Goal: Information Seeking & Learning: Learn about a topic

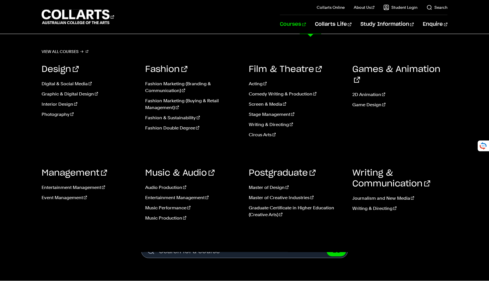
click at [306, 30] on link "Courses" at bounding box center [293, 24] width 26 height 19
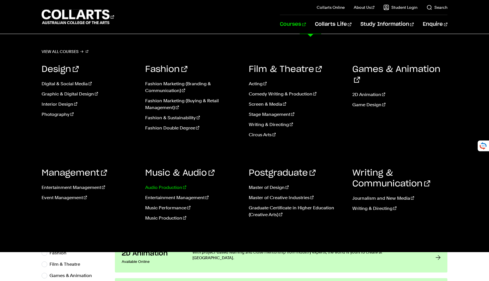
click at [172, 187] on link "Audio Production" at bounding box center [192, 187] width 95 height 7
click at [162, 209] on link "Music Performance" at bounding box center [192, 207] width 95 height 7
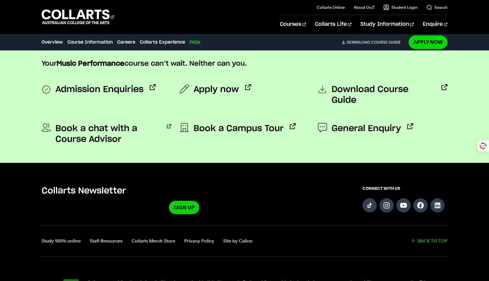
scroll to position [2149, 0]
